Goal: Find specific page/section: Find specific page/section

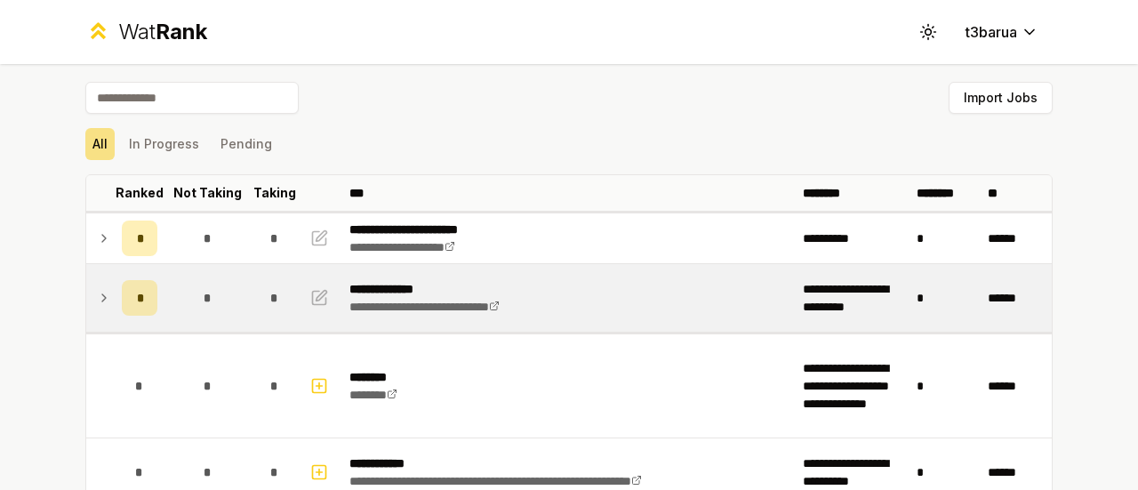
click at [97, 289] on icon at bounding box center [104, 297] width 14 height 21
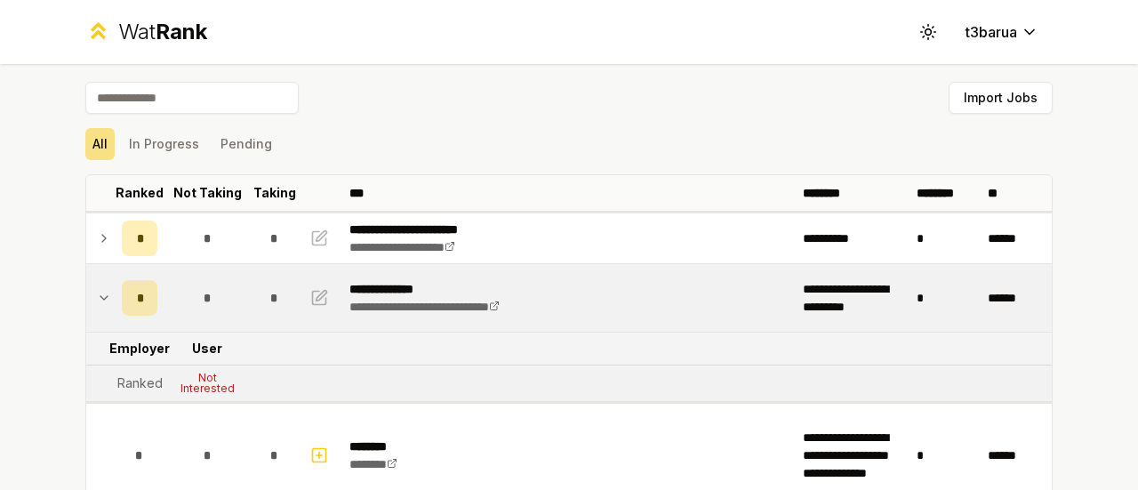
click at [97, 289] on icon at bounding box center [104, 297] width 14 height 21
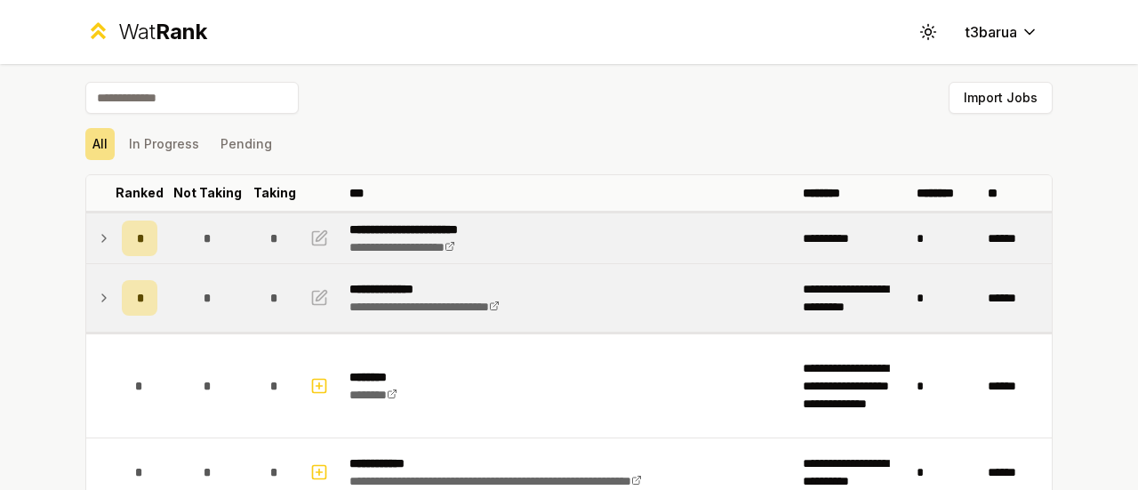
click at [97, 247] on icon at bounding box center [104, 238] width 14 height 21
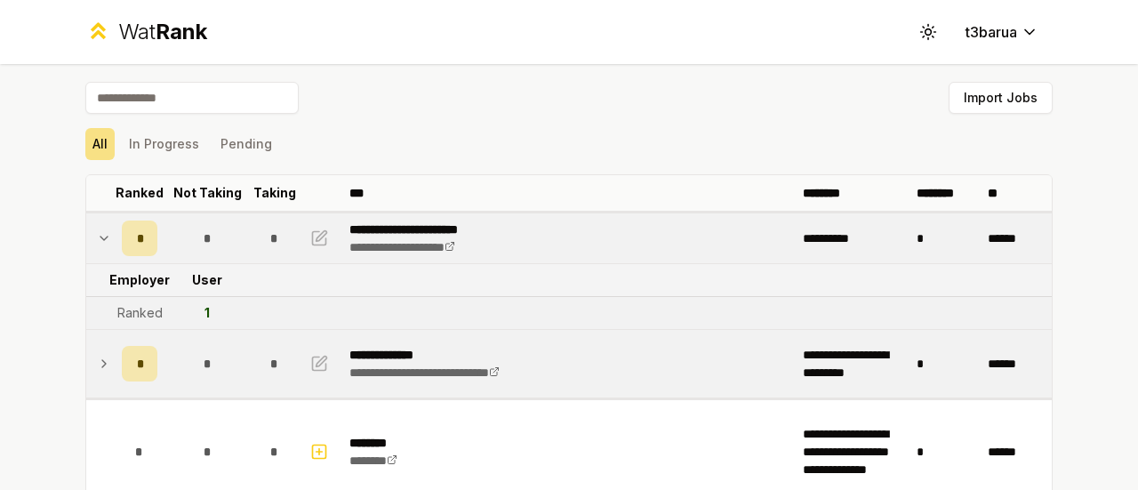
click at [97, 247] on icon at bounding box center [104, 238] width 14 height 21
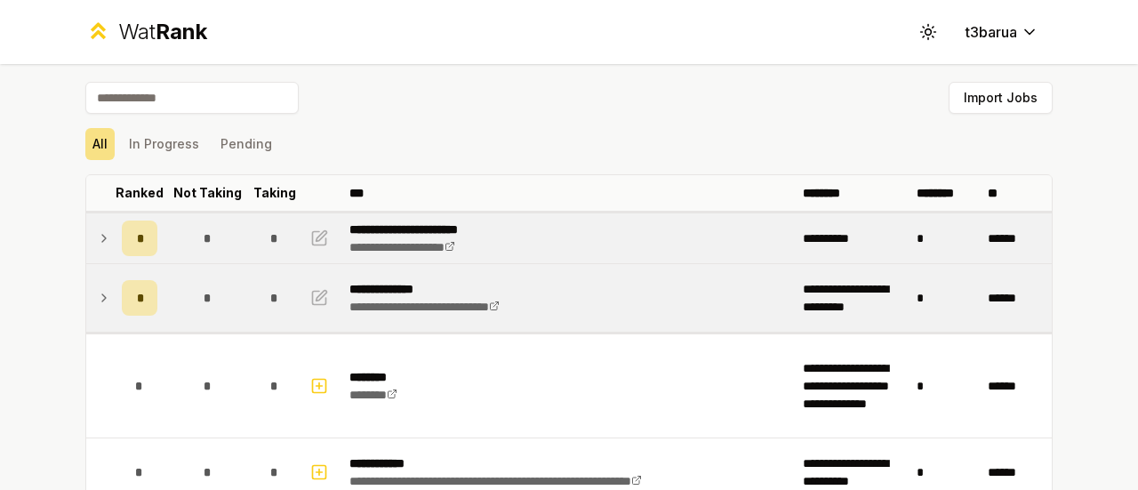
click at [97, 247] on icon at bounding box center [104, 238] width 14 height 21
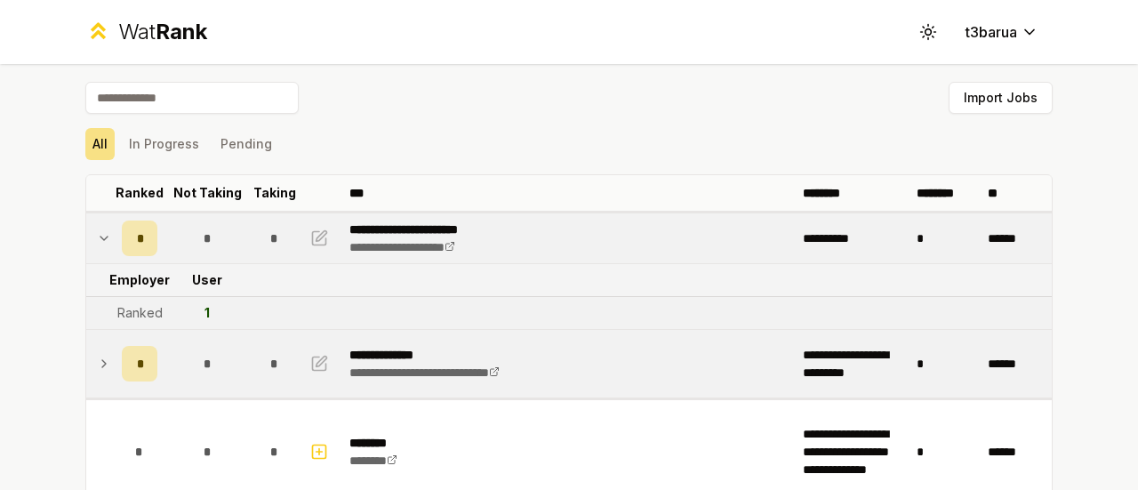
click at [97, 247] on icon at bounding box center [104, 238] width 14 height 21
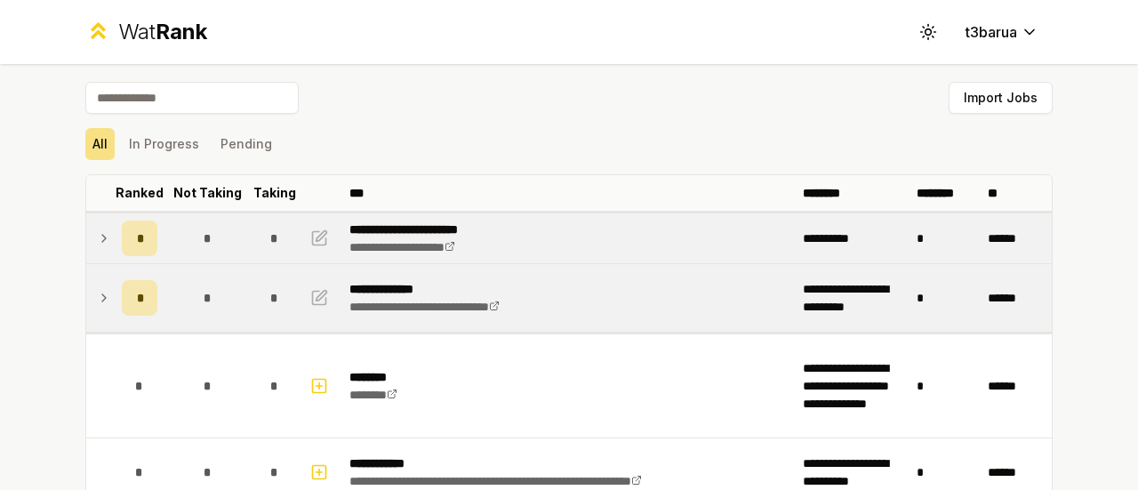
click at [20, 318] on div "**********" at bounding box center [569, 245] width 1138 height 490
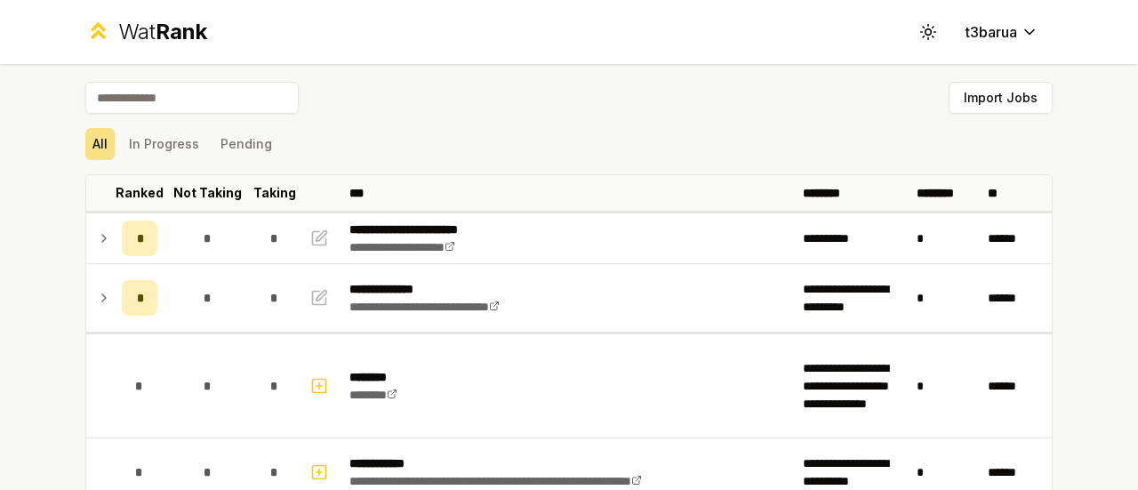
click at [763, 45] on div "Wat Rank Toggle theme t3barua" at bounding box center [569, 32] width 1024 height 64
